Goal: Task Accomplishment & Management: Manage account settings

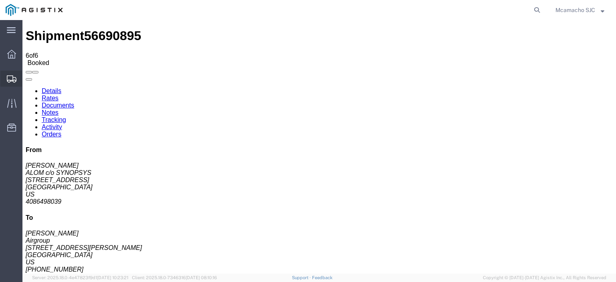
click at [18, 77] on div at bounding box center [11, 79] width 22 height 16
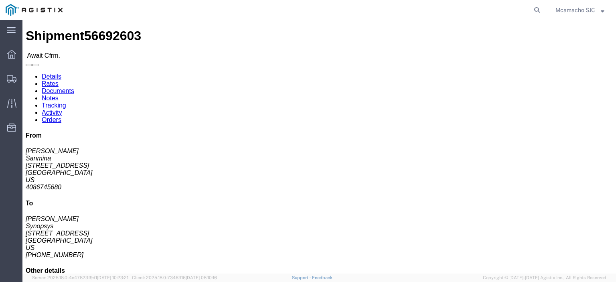
click link "Confirm"
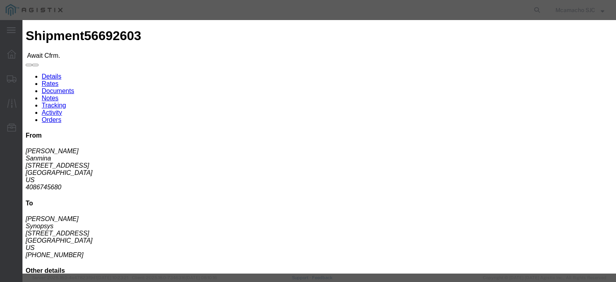
click fieldset "Confirmation Details Use my profile Bill of Lading Number Person Monitor Shipme…"
click input "text"
paste input "1000983152"
type input "1000983152"
type input "[PERSON_NAME]"
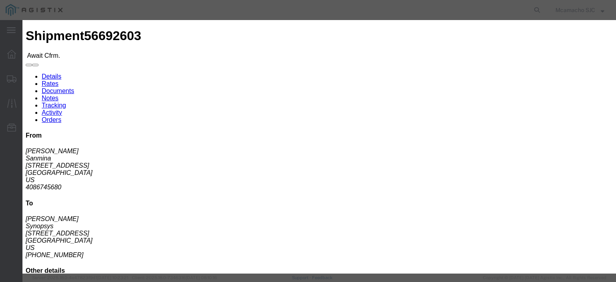
click input "text"
type input "4084571280"
click select "Select Midnight 1 am 2 am 3 am 4 am 5 am 6 am 7 am 8 am 9 am 10 am 11 am 12 Noo…"
select select "1400"
click select "Select Midnight 1 am 2 am 3 am 4 am 5 am 6 am 7 am 8 am 9 am 10 am 11 am 12 Noo…"
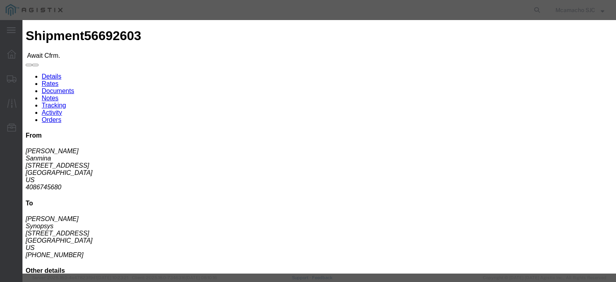
click div "Confirmation Details Use my profile Bill of Lading Number 1000983152 Person Mon…"
click input "[DATE]"
click td "2"
type input "[DATE]"
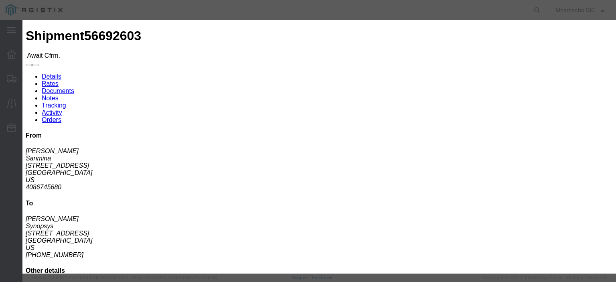
click select "Select Midnight 1 am 2 am 3 am 4 am 5 am 6 am 7 am 8 am 9 am 10 am 11 am 12 Noo…"
select select "1600"
click select "Select Midnight 1 am 2 am 3 am 4 am 5 am 6 am 7 am 8 am 9 am 10 am 11 am 12 Noo…"
click button "Submit"
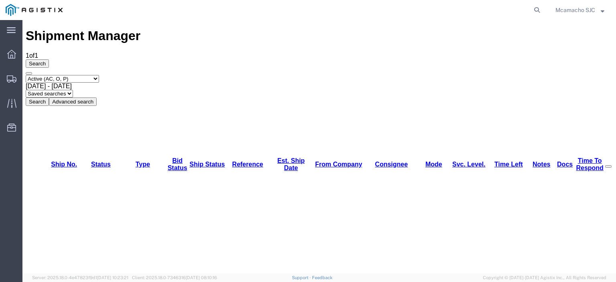
click at [78, 75] on select "Select status Active (AC, O, P) All Approved Awaiting Confirmation (AC) Booked …" at bounding box center [62, 79] width 73 height 8
select select "BOOK"
click at [26, 75] on select "Select status Active (AC, O, P) All Approved Awaiting Confirmation (AC) Booked …" at bounding box center [62, 79] width 73 height 8
click at [284, 75] on div "Select status Active (AC, O, P) All Approved Awaiting Confirmation (AC) Booked …" at bounding box center [319, 90] width 587 height 31
click at [49, 97] on button "Search" at bounding box center [37, 101] width 23 height 8
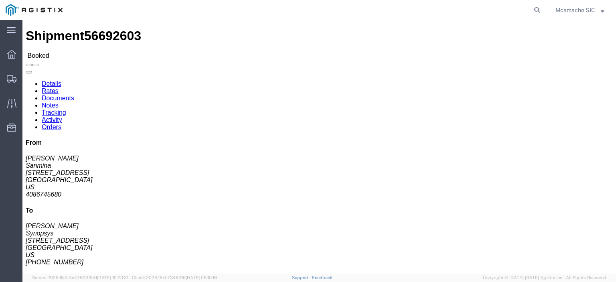
click link "Documents"
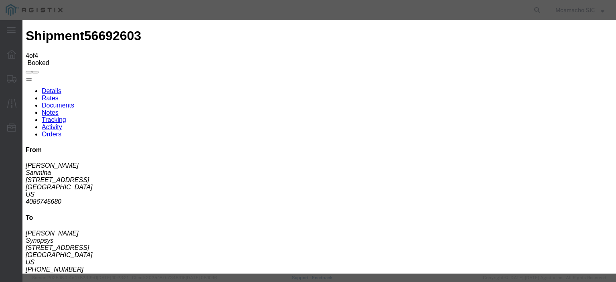
type input "C:\fakepath\1000983152.pdf"
type input "AIRGROUP"
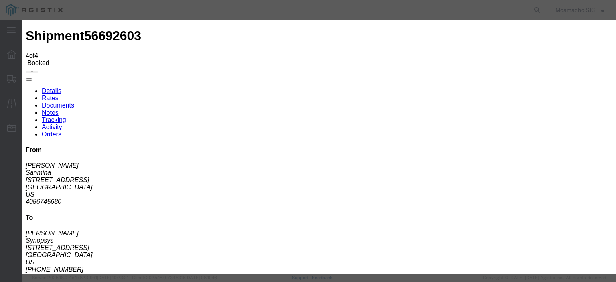
type input "HAWB"
select select "BILL_OF_LADING"
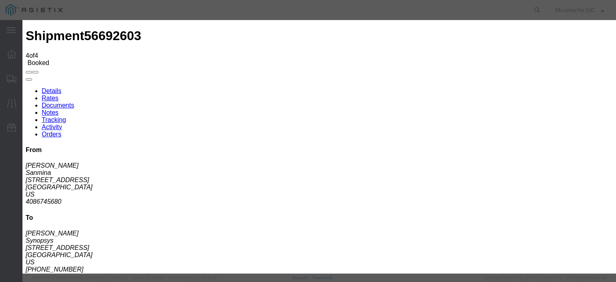
select select
